Goal: Task Accomplishment & Management: Use online tool/utility

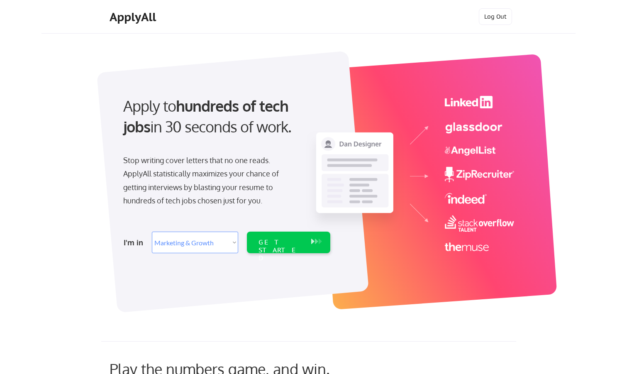
select select ""marketing___comms""
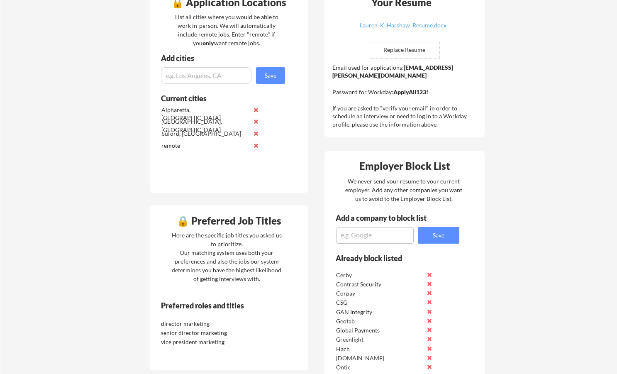
scroll to position [239, 0]
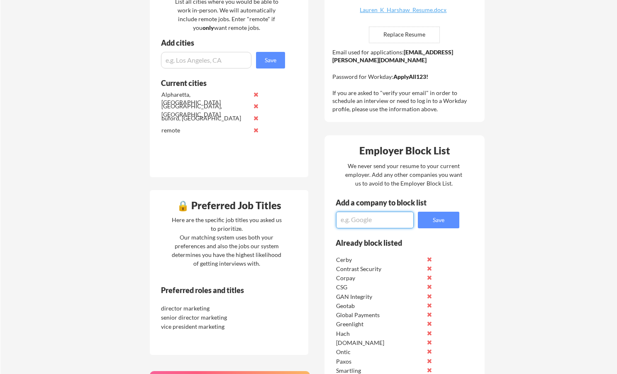
click at [372, 220] on textarea at bounding box center [375, 220] width 78 height 17
type textarea "Tecsys"
click at [437, 224] on button "Save" at bounding box center [439, 220] width 42 height 17
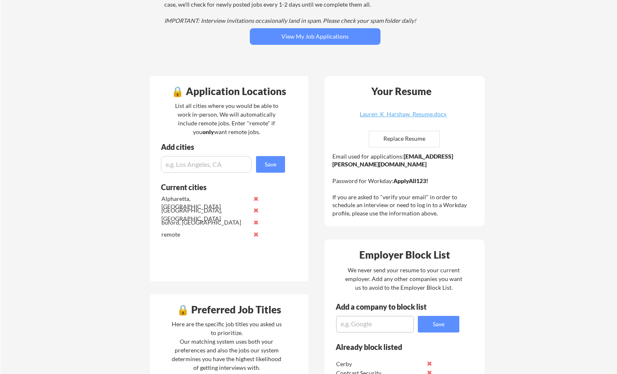
scroll to position [134, 0]
